Goal: Task Accomplishment & Management: Complete application form

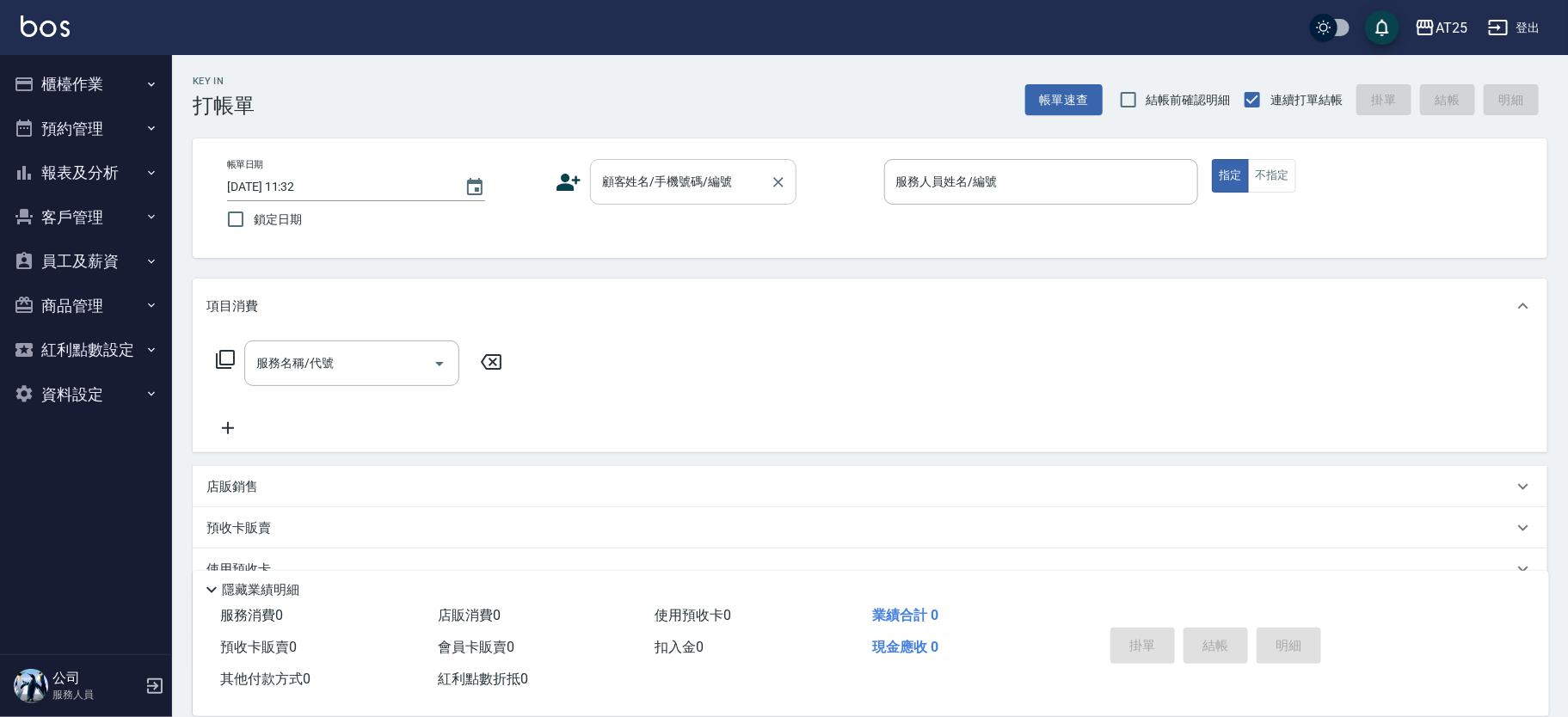
click at [700, 186] on div "顧客姓名/手機號碼/編號 顧客姓名/手機號碼/編號" at bounding box center [693, 182] width 207 height 46
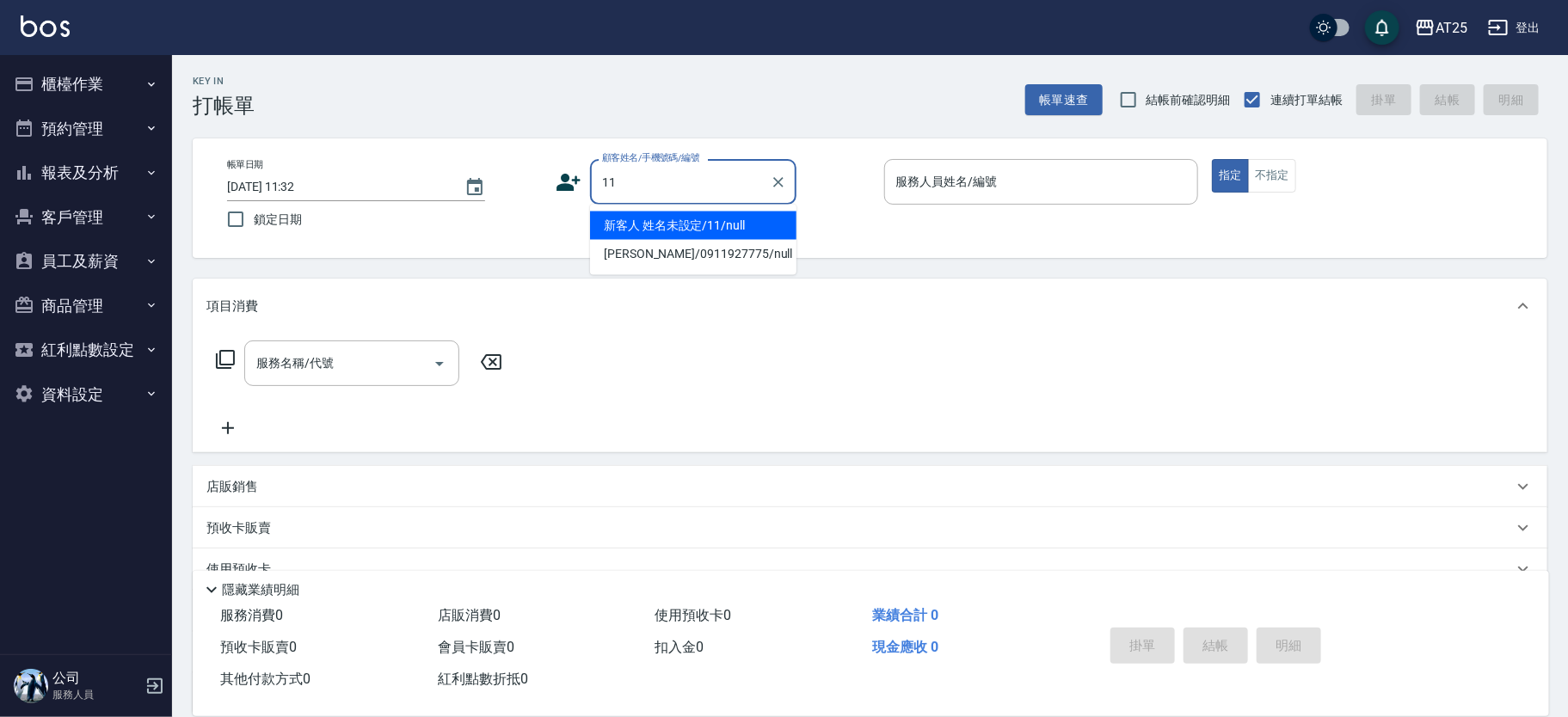
type input "新客人 姓名未設定/11/null"
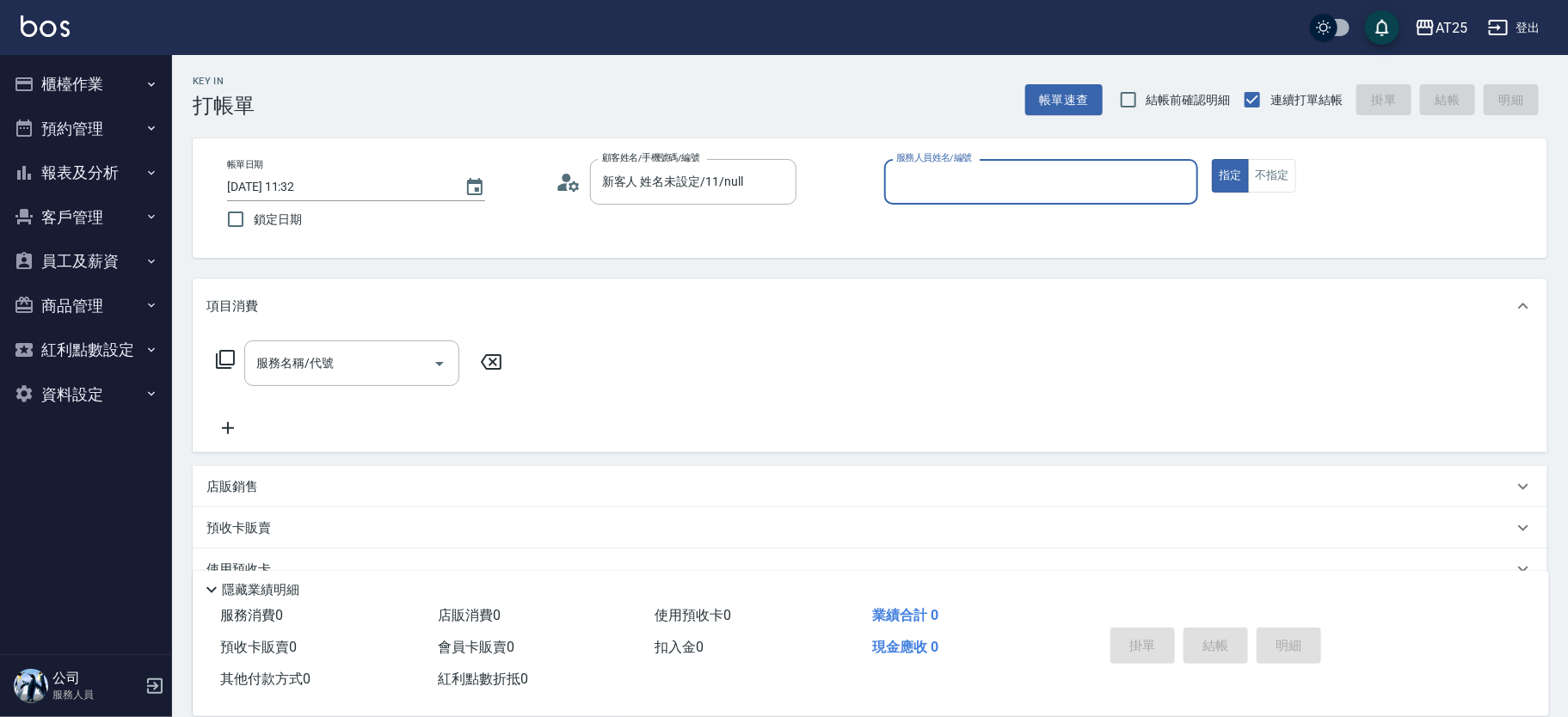
type input "0"
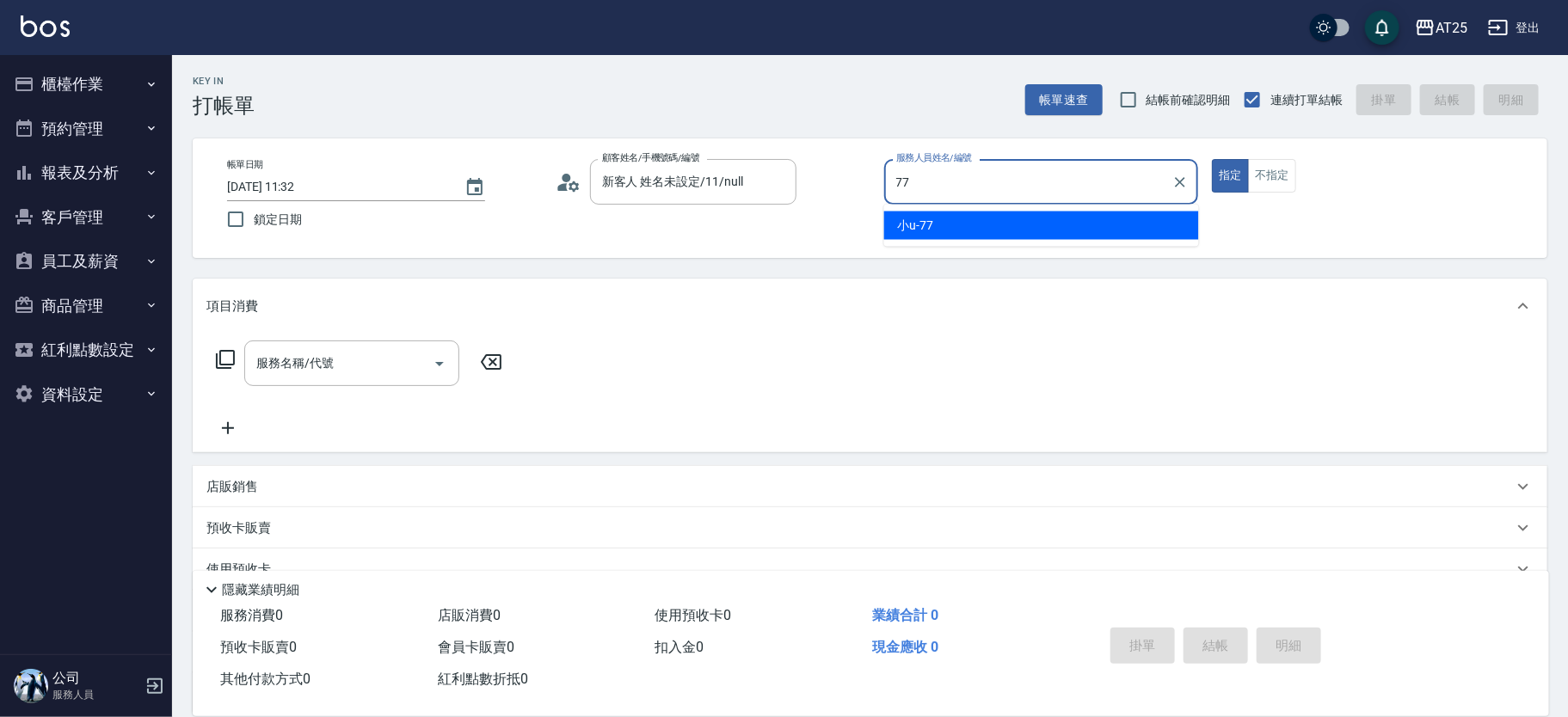
type input "小u-77"
type button "true"
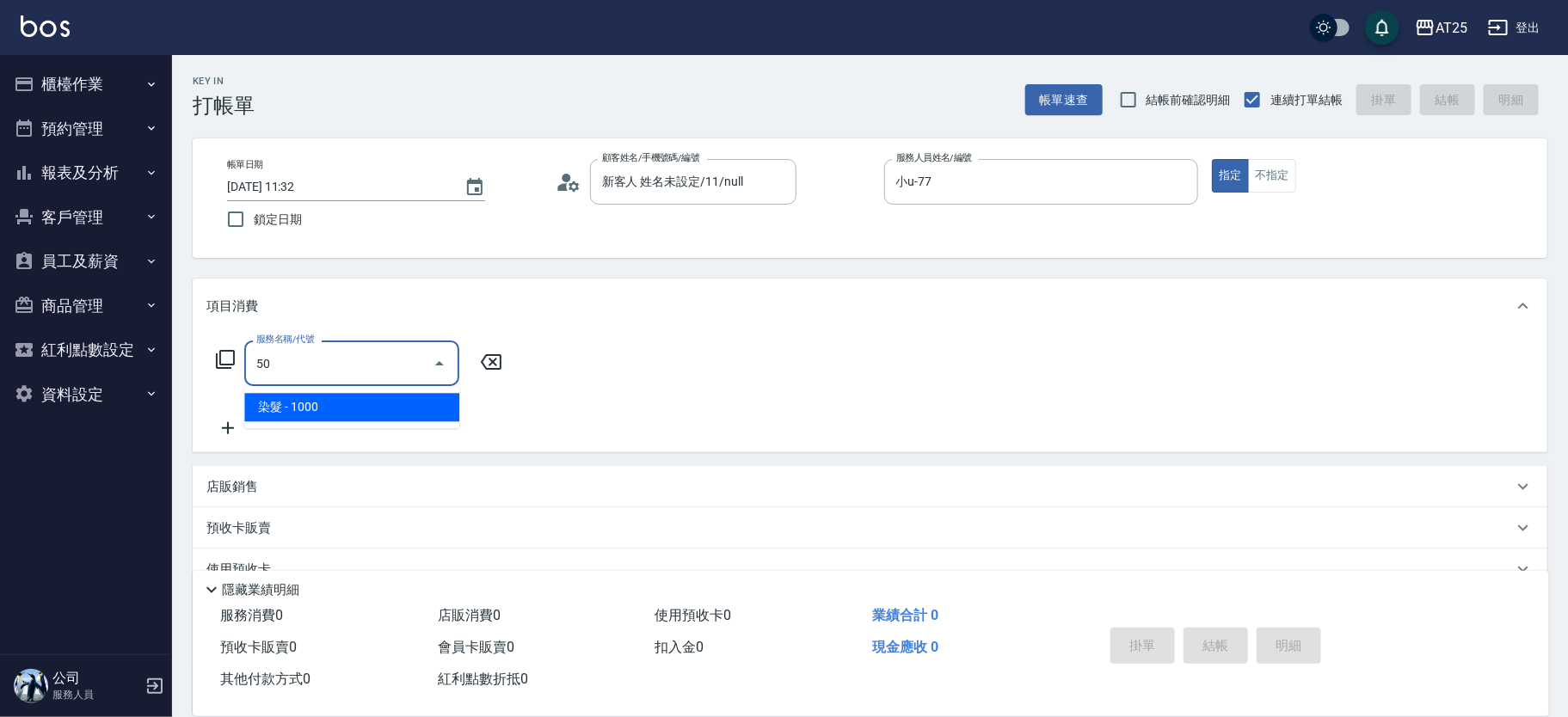
type input "501"
type input "100"
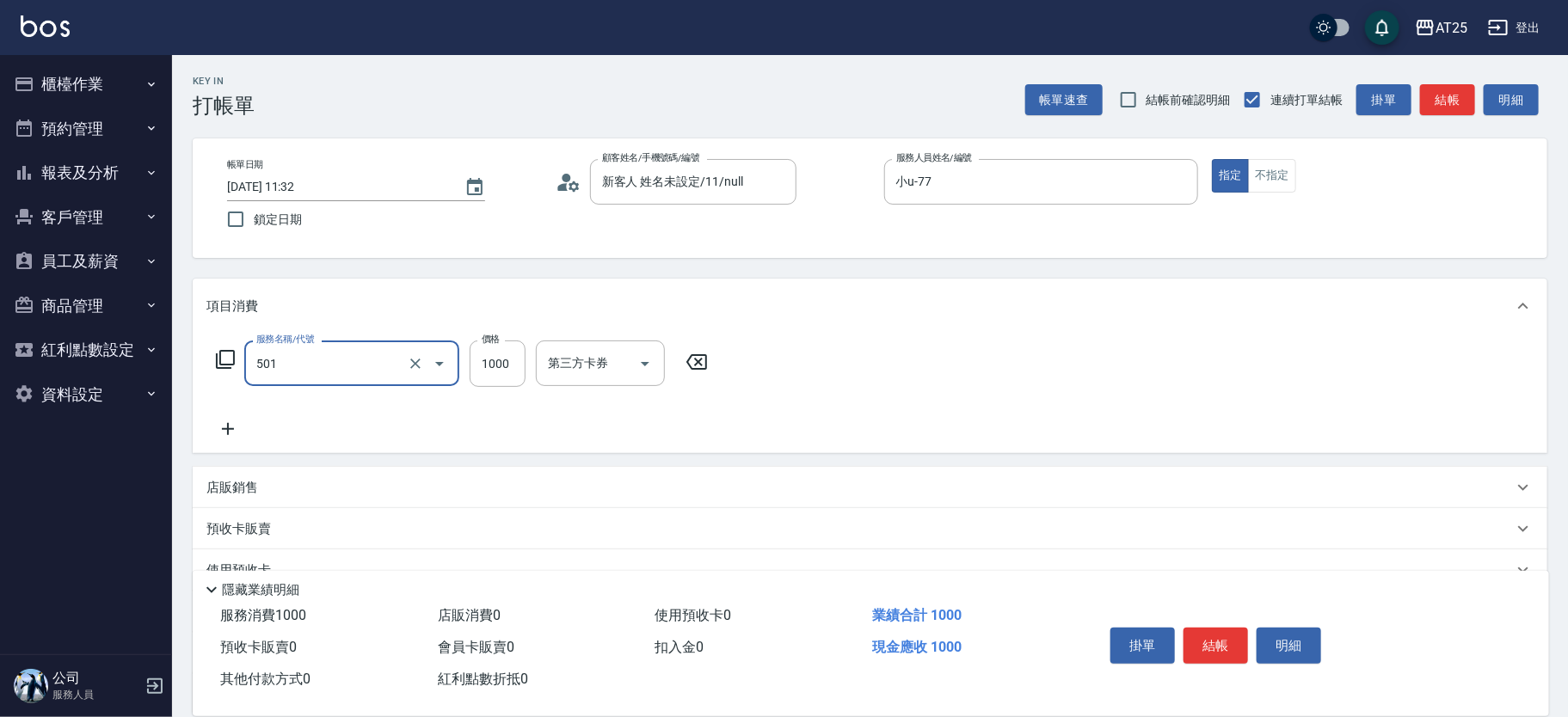
type input "染髮(501)"
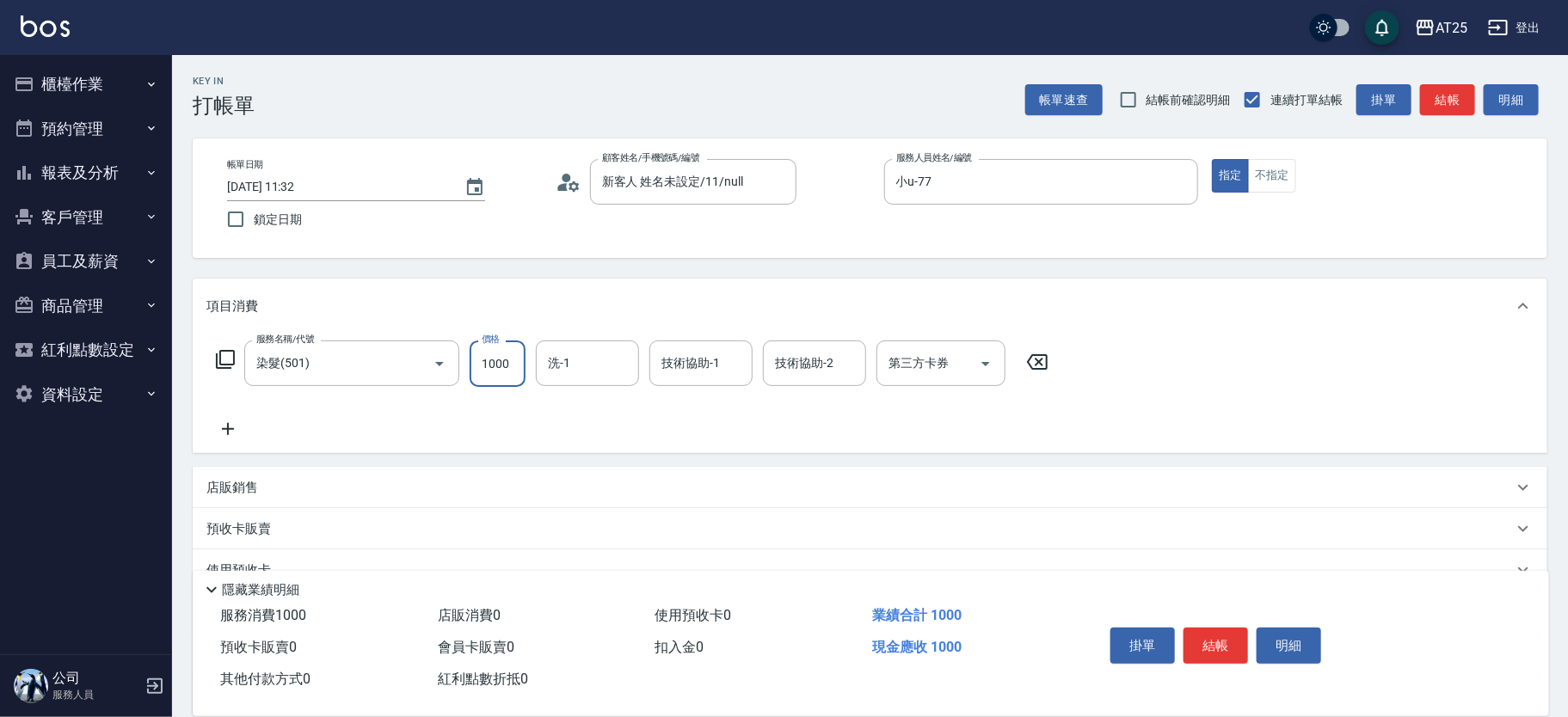
type input "0"
type input "45"
type input "40"
type input "450"
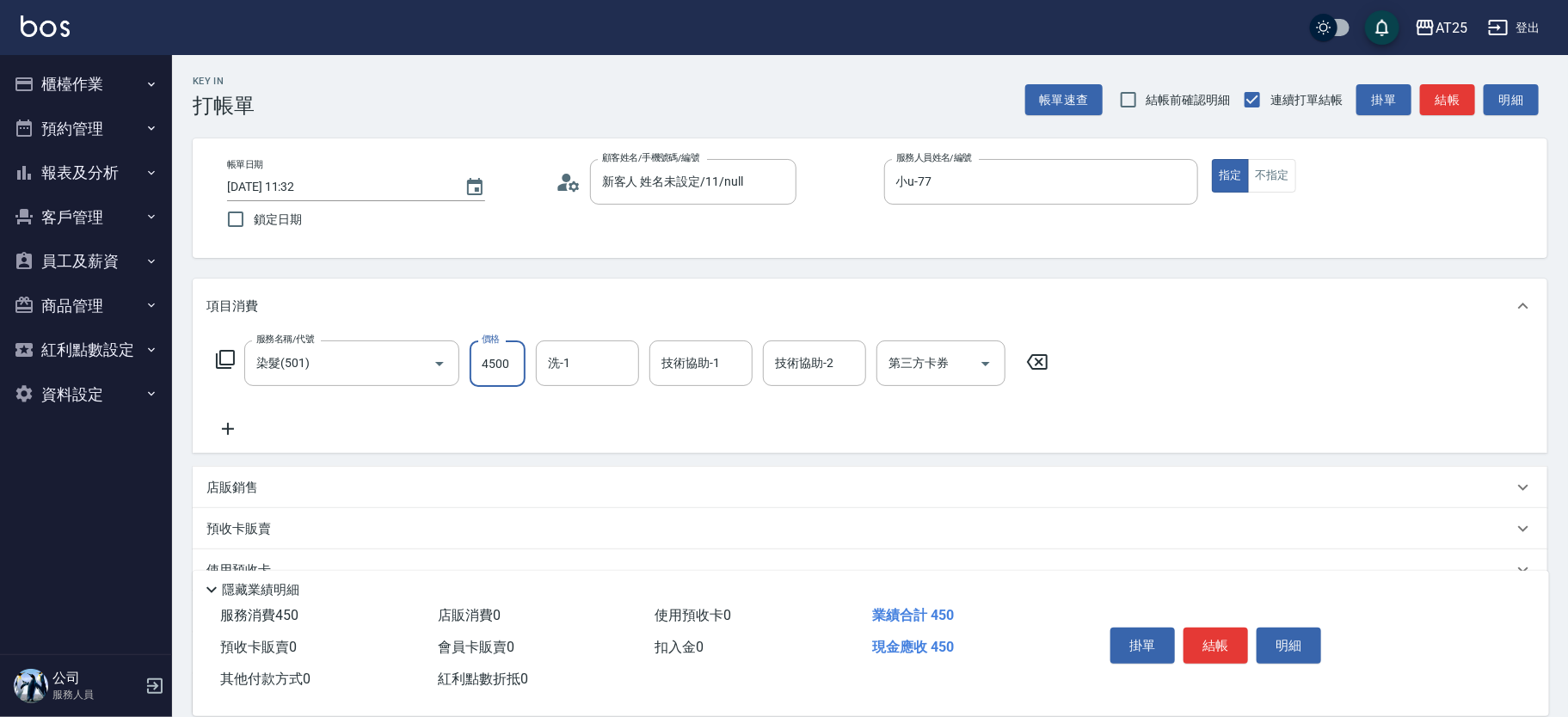
type input "4500"
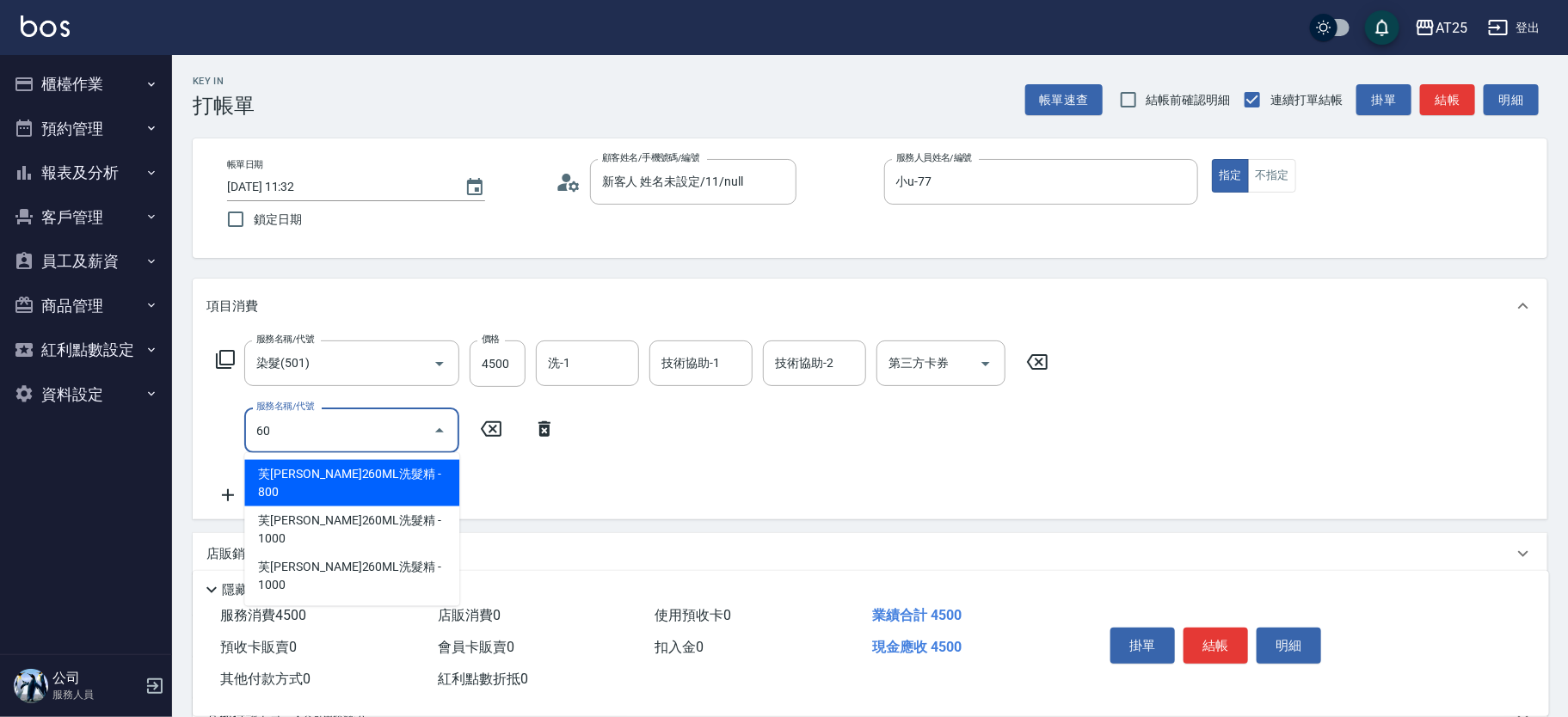
type input "601"
type input "550"
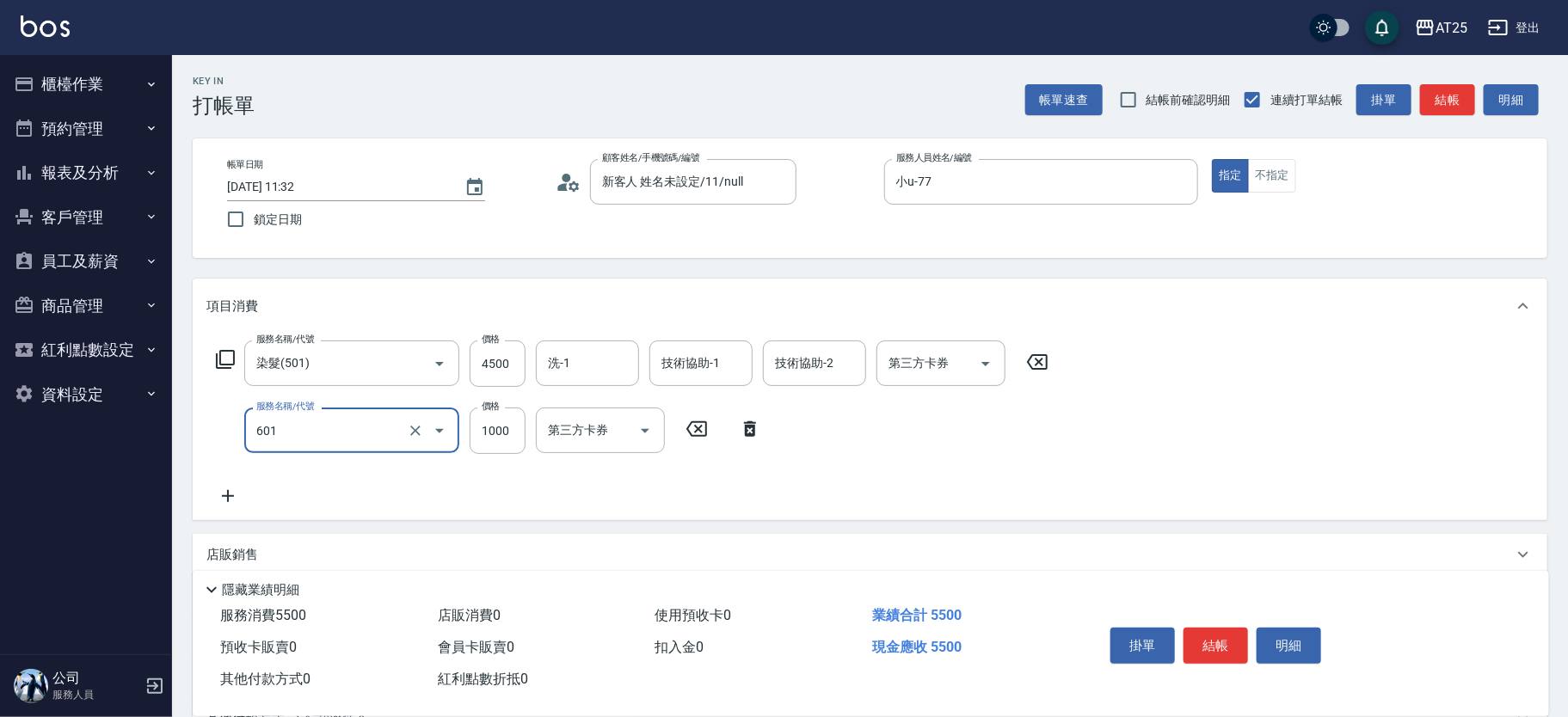
type input "自備護髮(1000上)(601)"
type input "450"
type input "0"
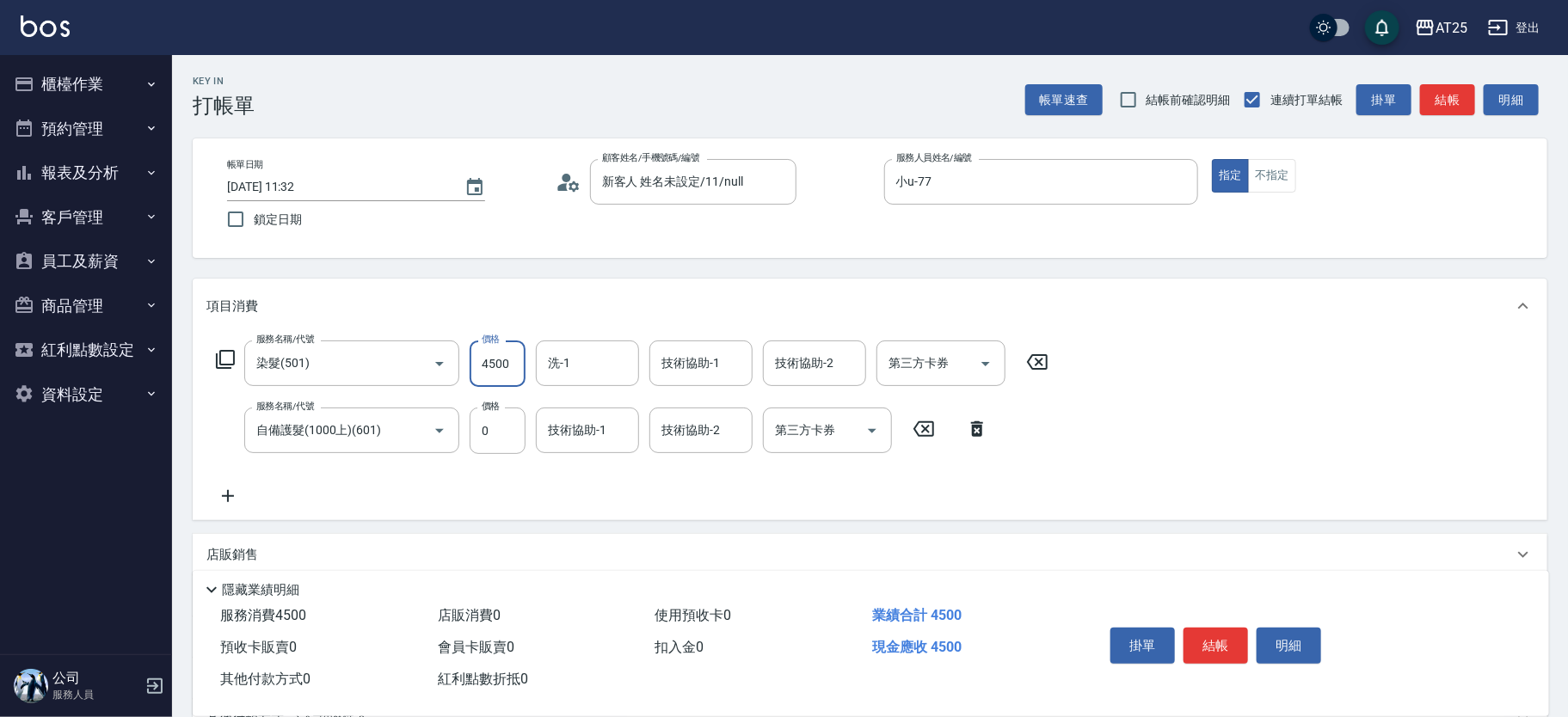
click at [497, 364] on input "4500" at bounding box center [497, 363] width 56 height 46
type input "0"
type input "25"
type input "20"
type input "250"
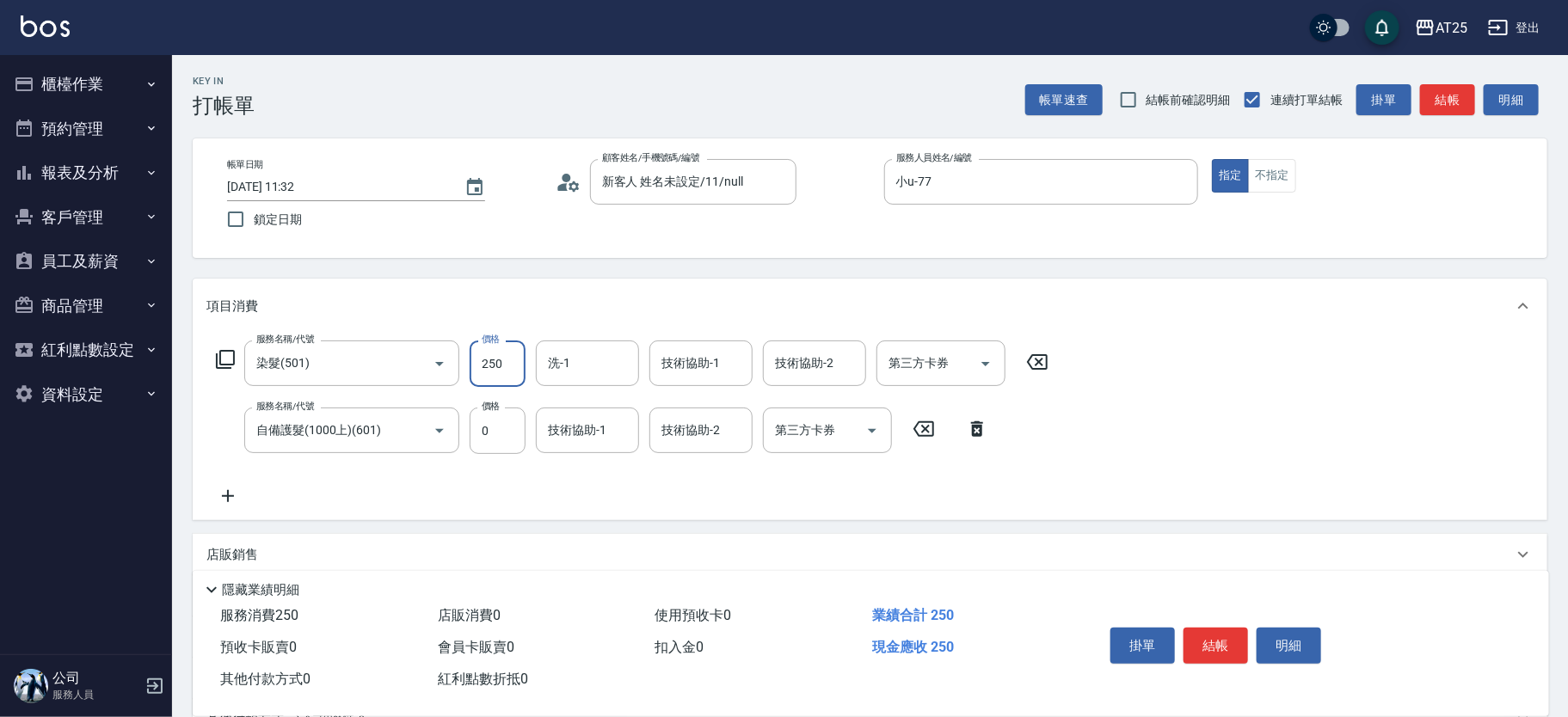
type input "250"
type input "2500"
click at [504, 439] on input "0" at bounding box center [497, 431] width 56 height 46
type input "20"
type input "270"
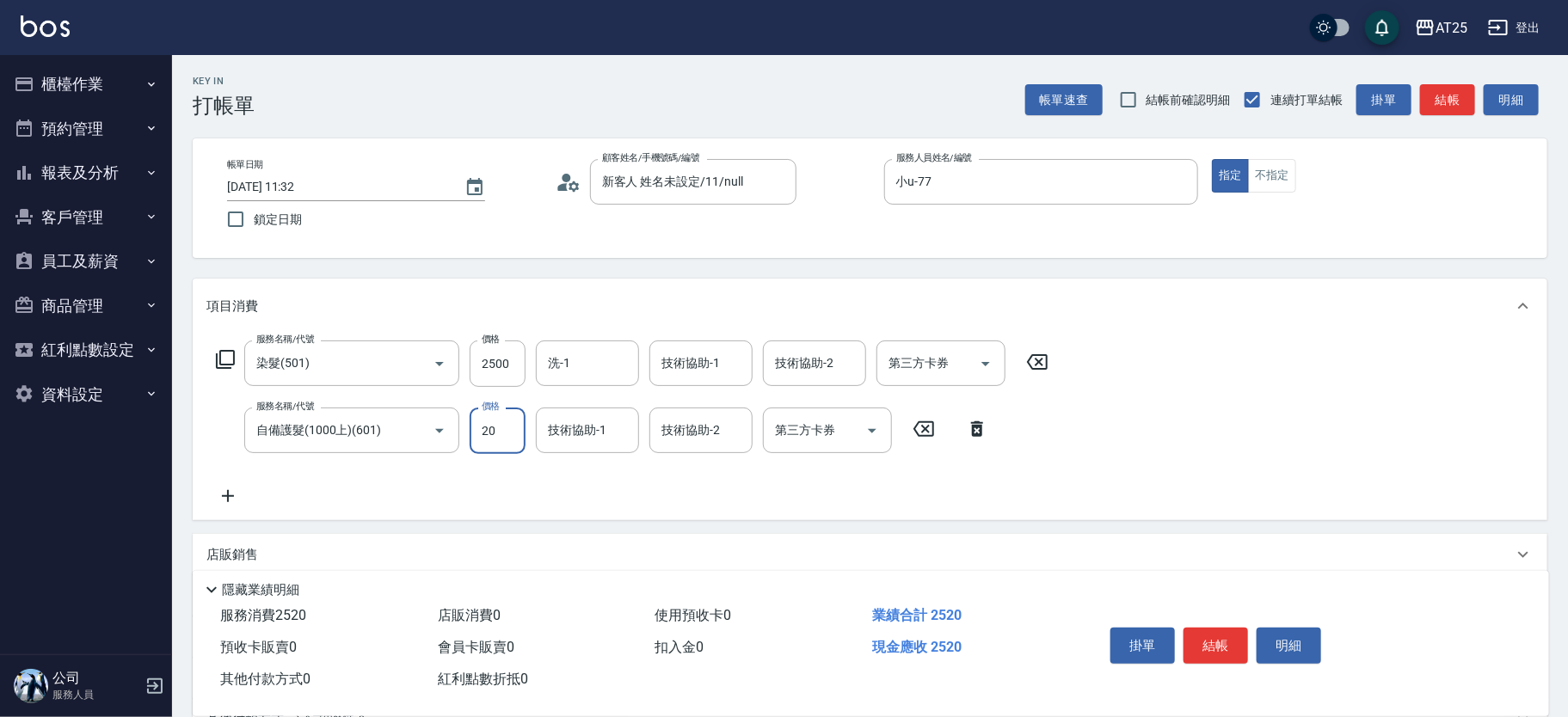
type input "200"
type input "450"
type input "2000"
click at [1237, 644] on button "結帳" at bounding box center [1216, 645] width 65 height 36
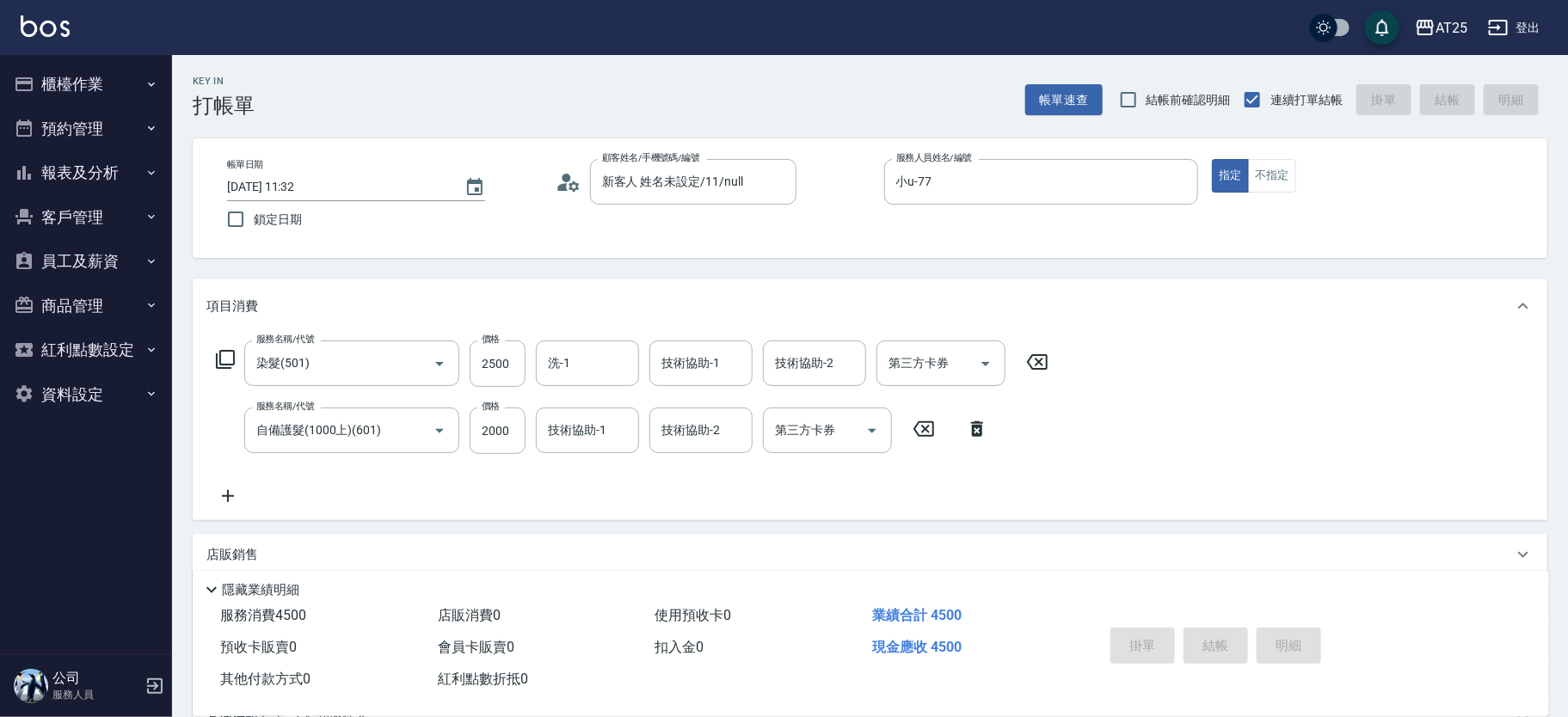
type input "[DATE] 11:33"
type input "0"
